Goal: Check status

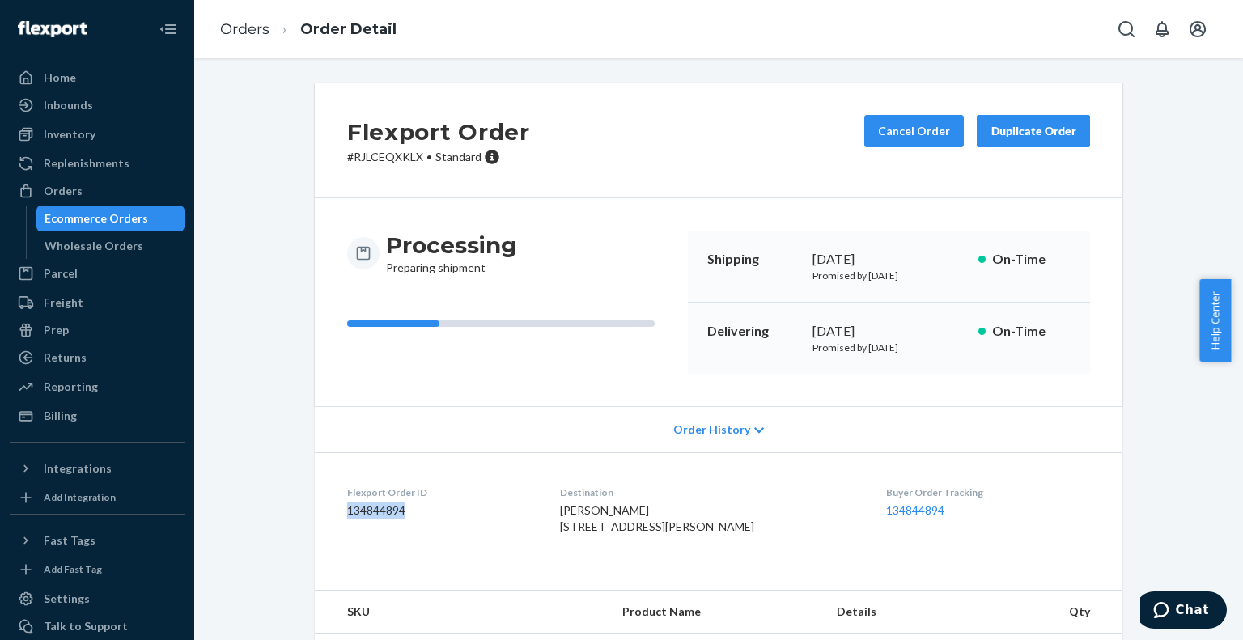
click at [125, 216] on div "Ecommerce Orders" at bounding box center [96, 218] width 104 height 16
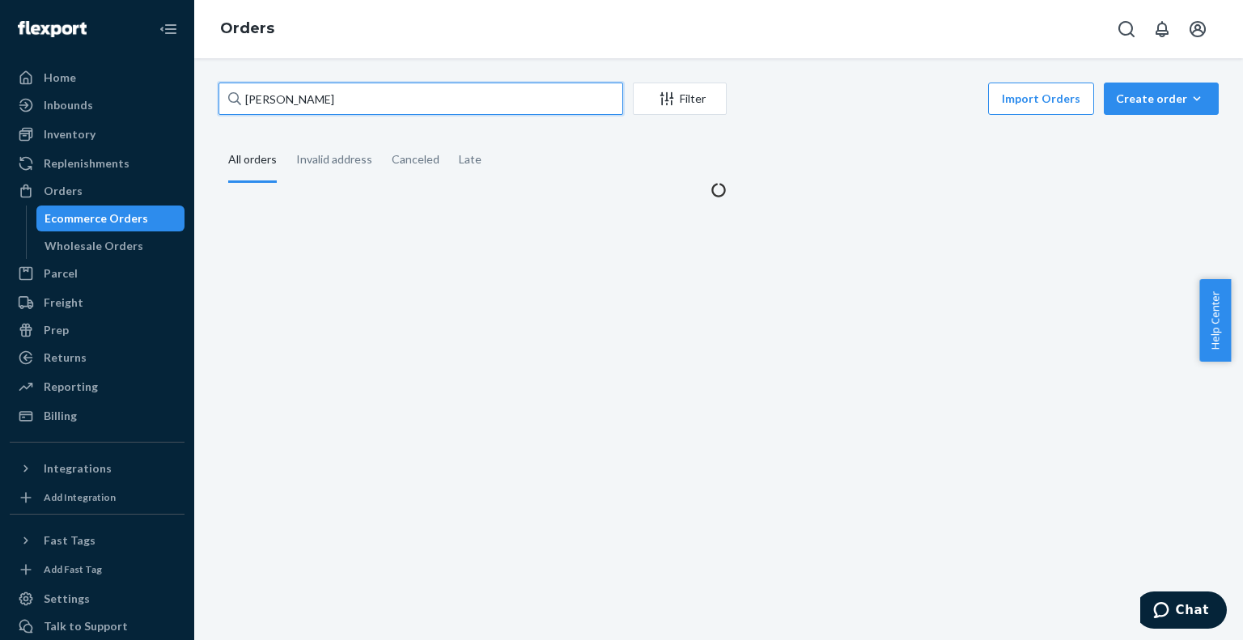
click at [299, 100] on input "[PERSON_NAME]" at bounding box center [420, 99] width 404 height 32
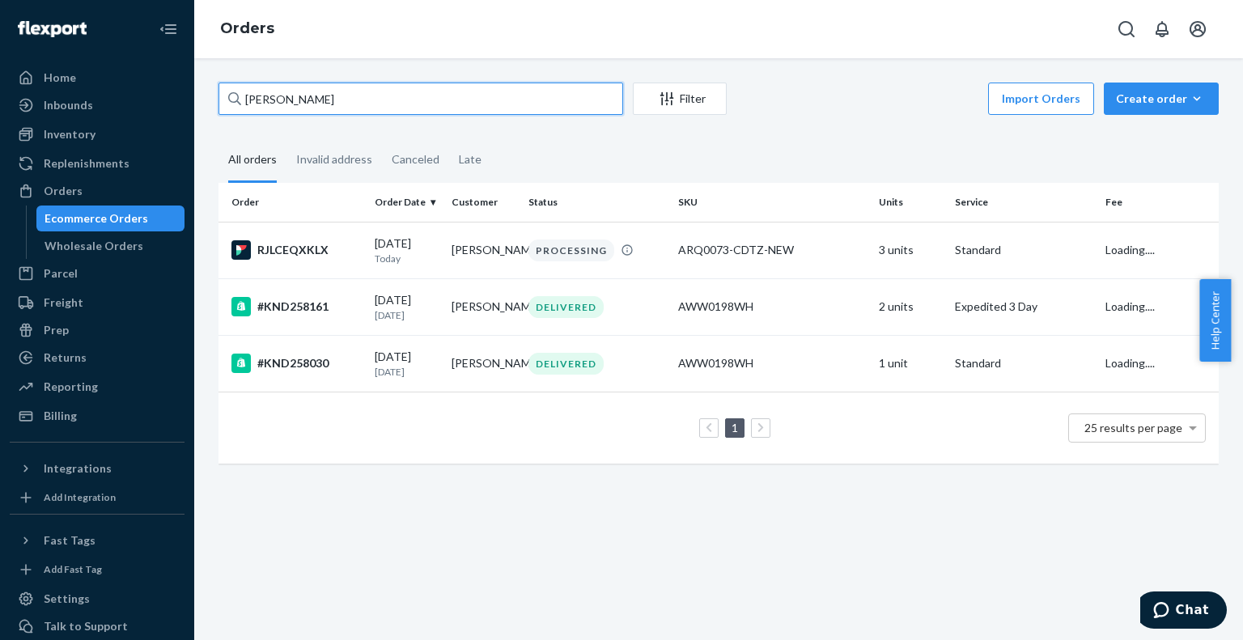
drag, startPoint x: 299, startPoint y: 100, endPoint x: 240, endPoint y: 100, distance: 59.1
click at [240, 100] on div "[PERSON_NAME]" at bounding box center [420, 99] width 404 height 32
click at [240, 100] on input "[PERSON_NAME]" at bounding box center [420, 99] width 404 height 32
paste input "gan [PERSON_NAME]"
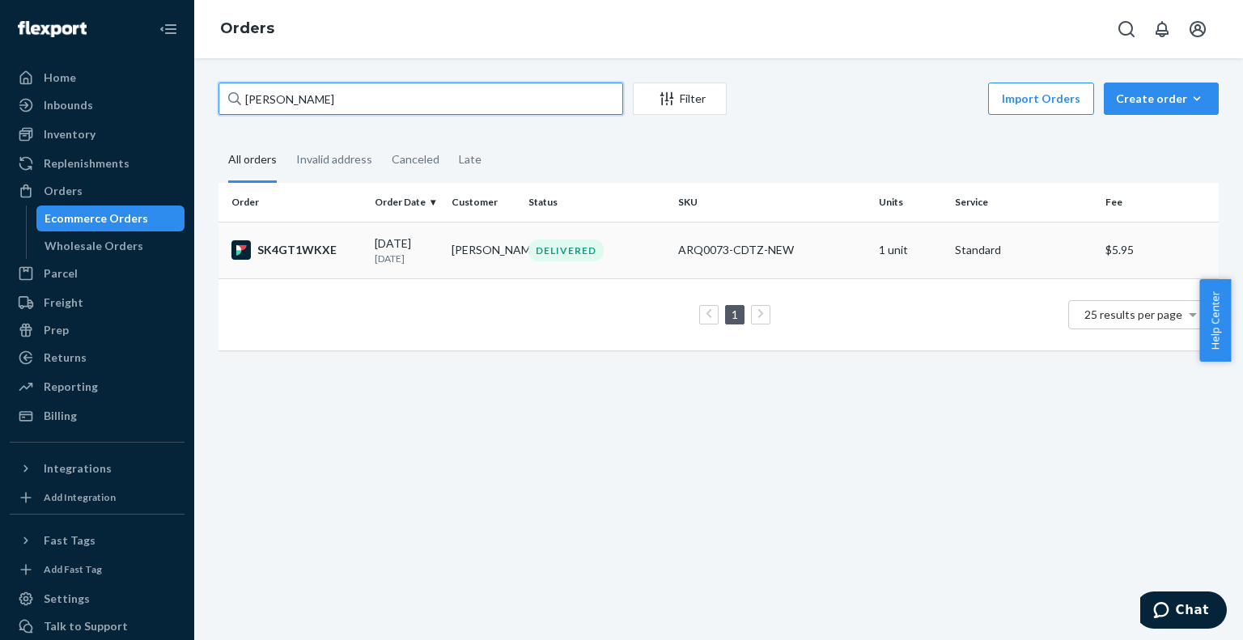
type input "[PERSON_NAME]"
click at [355, 248] on div "SK4GT1WKXE" at bounding box center [296, 249] width 130 height 19
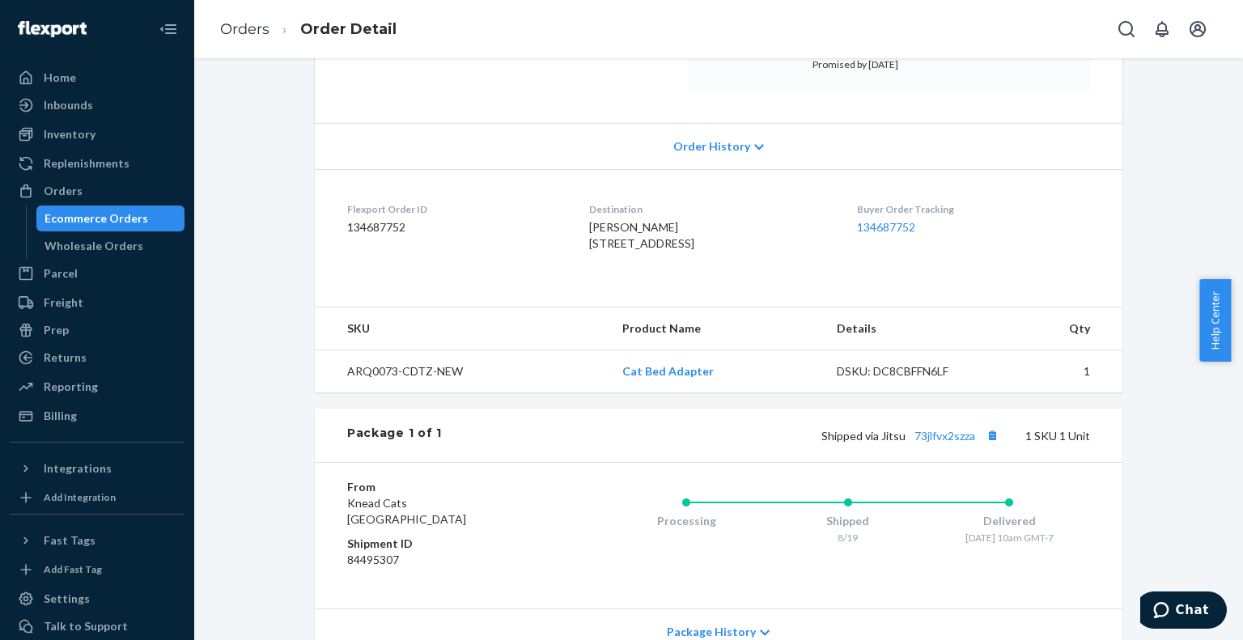
scroll to position [324, 0]
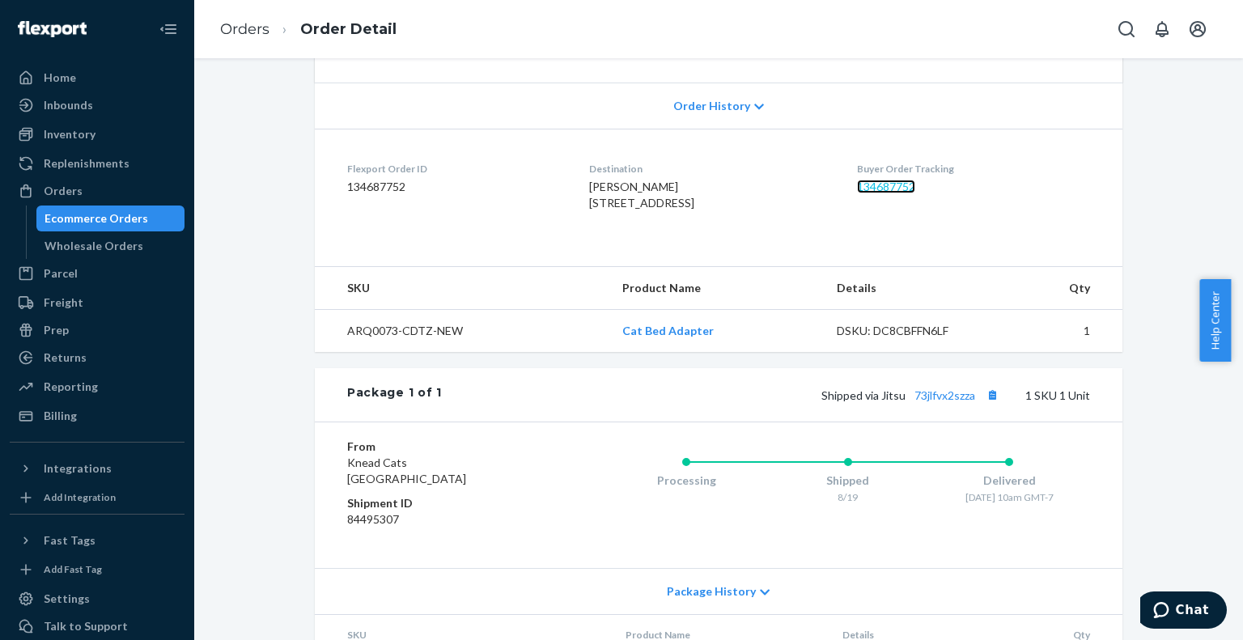
click at [891, 190] on link "134687752" at bounding box center [886, 187] width 58 height 14
